Goal: Information Seeking & Learning: Learn about a topic

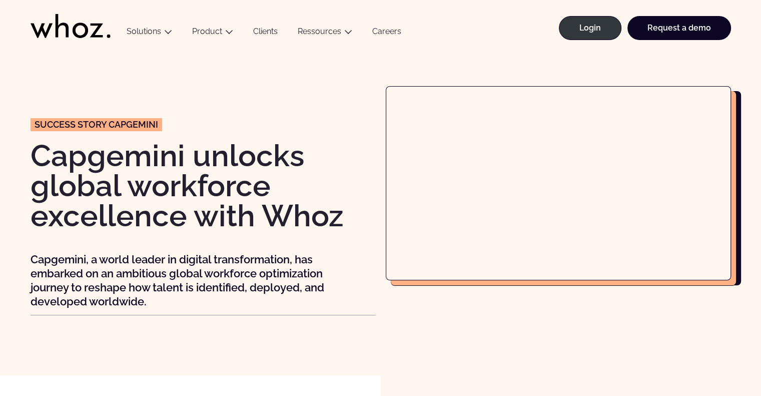
click at [347, 124] on div "Success story CAPGEMINI Capgemini unlocks global workforce excellence with Whoz…" at bounding box center [203, 200] width 345 height 229
click at [85, 41] on link at bounding box center [71, 32] width 80 height 36
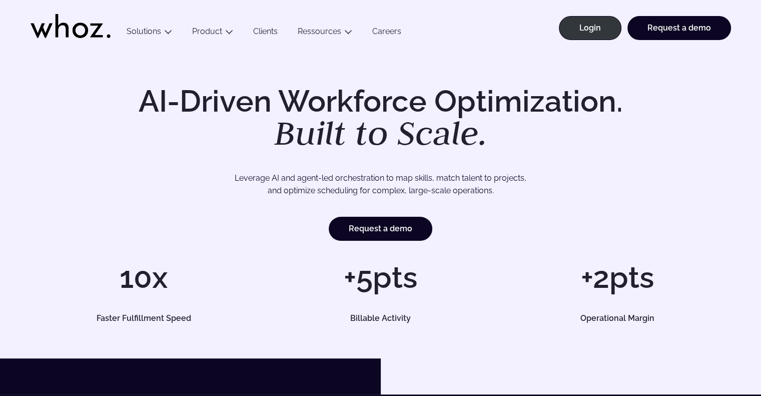
click at [267, 34] on link "Clients" at bounding box center [265, 34] width 45 height 14
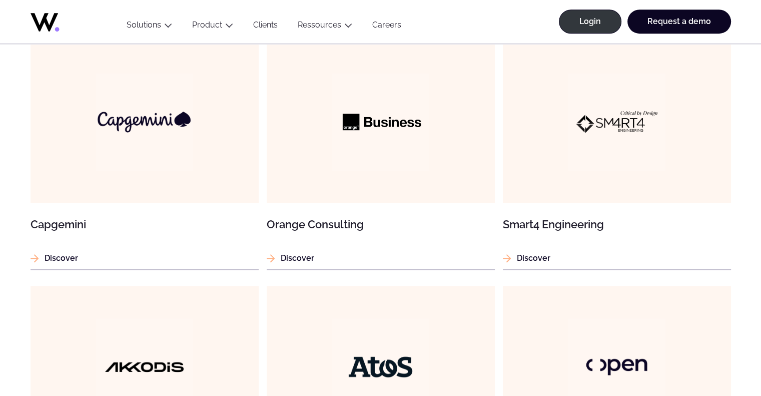
scroll to position [650, 0]
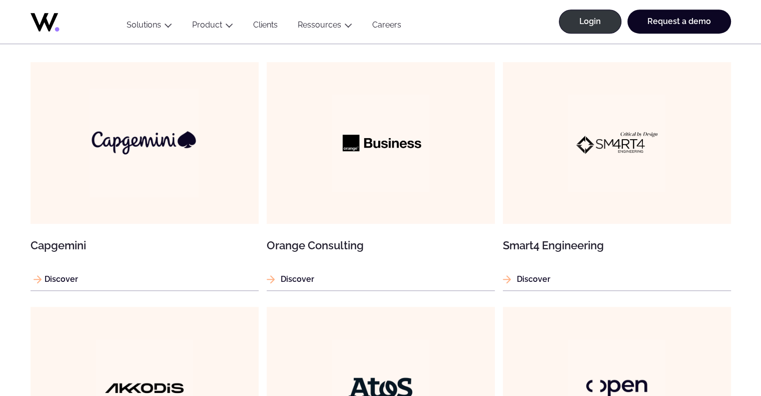
click at [202, 136] on figure at bounding box center [145, 143] width 228 height 162
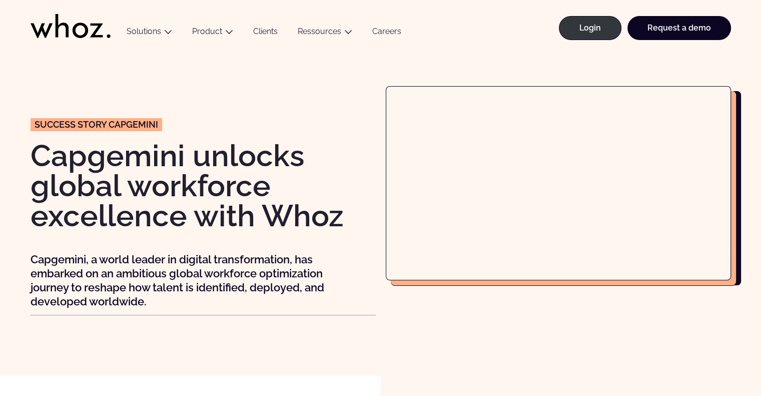
click at [572, 330] on div "Success story CAPGEMINI Capgemini unlocks global workforce excellence with Whoz…" at bounding box center [380, 212] width 721 height 253
click at [587, 314] on div at bounding box center [558, 200] width 345 height 229
